Goal: Complete application form

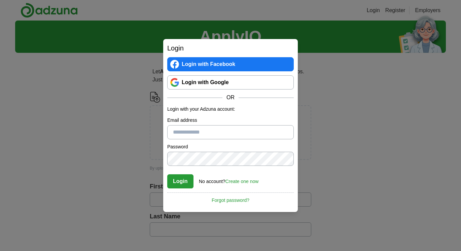
click at [219, 137] on button "Choose file" at bounding box center [230, 144] width 65 height 14
click at [237, 137] on button "Choose file" at bounding box center [230, 144] width 65 height 14
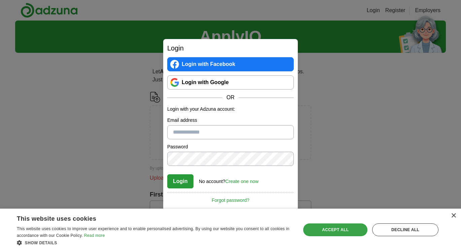
click at [347, 230] on div "Accept all" at bounding box center [335, 230] width 64 height 13
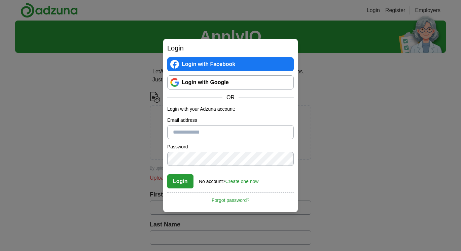
click at [213, 137] on button "Choose file" at bounding box center [230, 144] width 65 height 14
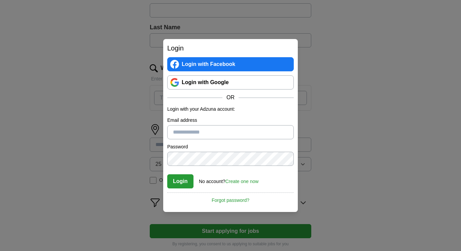
scroll to position [198, 0]
